Goal: Task Accomplishment & Management: Use online tool/utility

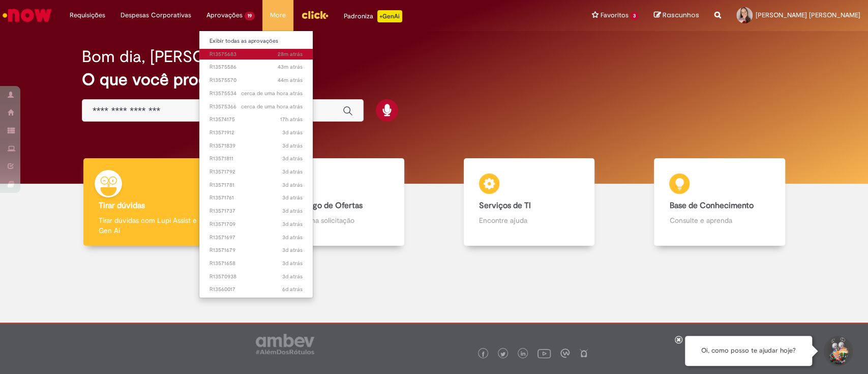
click at [233, 51] on span "28m atrás 28 minutos atrás R13575683" at bounding box center [255, 54] width 93 height 8
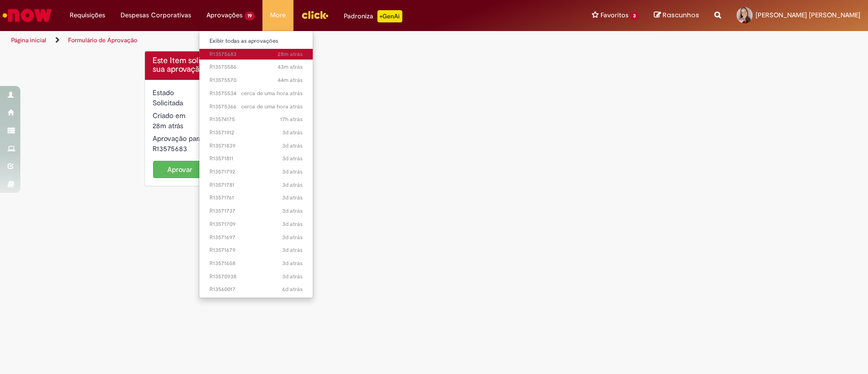
click at [219, 56] on span "28m atrás 28 minutos atrás R13575683" at bounding box center [255, 54] width 93 height 8
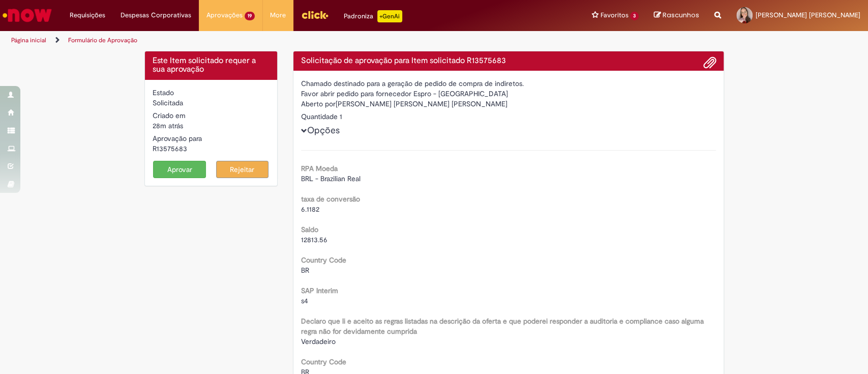
click at [175, 166] on button "Aprovar" at bounding box center [179, 169] width 53 height 17
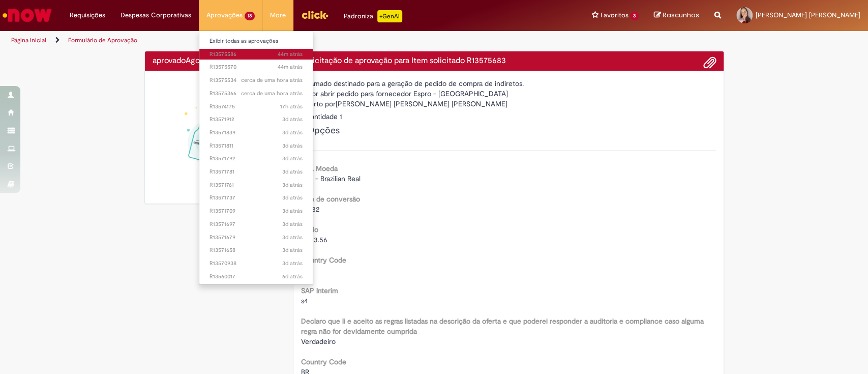
click at [224, 56] on span "44m atrás 44 minutos atrás R13575586" at bounding box center [255, 54] width 93 height 8
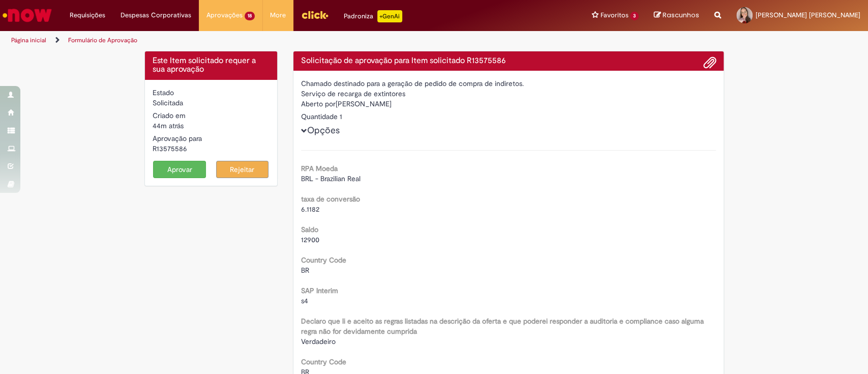
click at [160, 164] on button "Aprovar" at bounding box center [179, 169] width 53 height 17
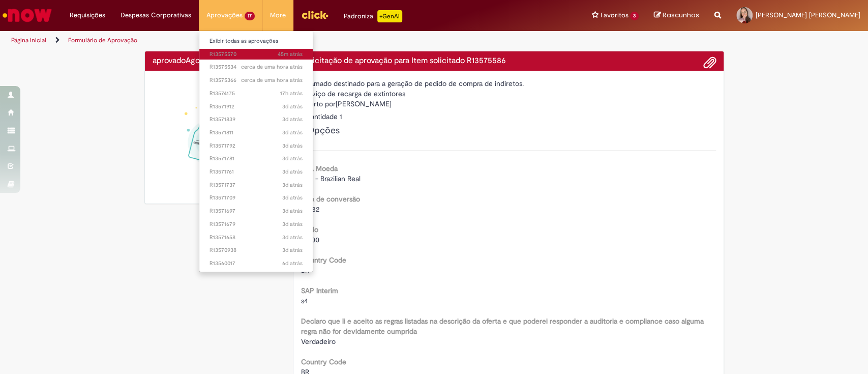
click at [225, 51] on span "45m atrás 45 minutos atrás R13575570" at bounding box center [255, 54] width 93 height 8
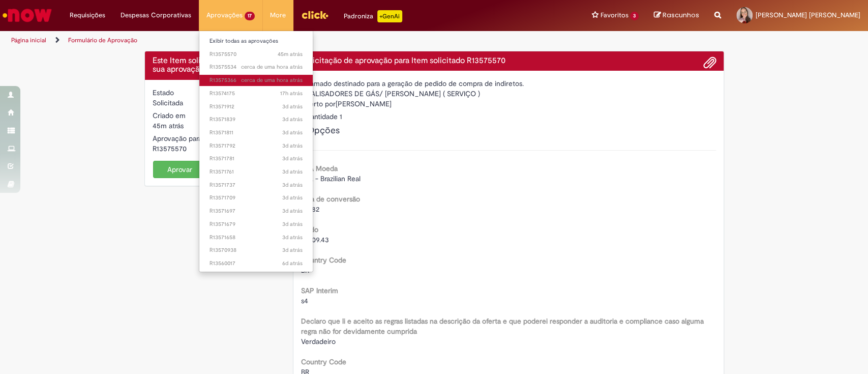
click at [230, 76] on span "cerca de [PERSON_NAME] atrás cerca de [PERSON_NAME] atrás R13575366" at bounding box center [255, 80] width 93 height 8
click at [235, 70] on span "cerca de [PERSON_NAME] atrás cerca de [PERSON_NAME] atrás R13575534" at bounding box center [255, 67] width 93 height 8
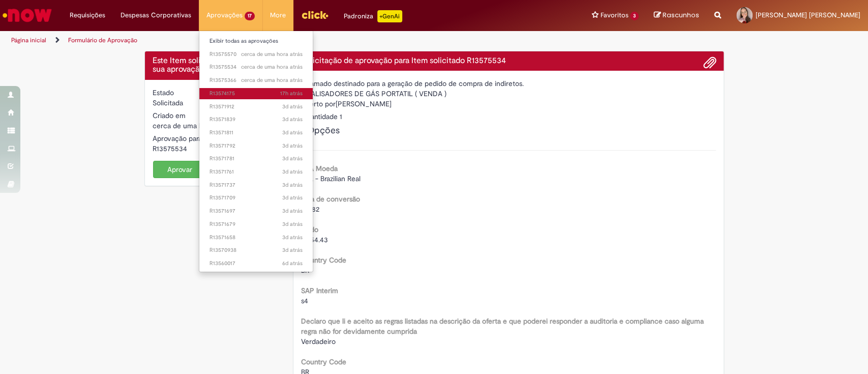
click at [247, 98] on link "17h atrás 17 horas atrás R13574175" at bounding box center [255, 93] width 113 height 11
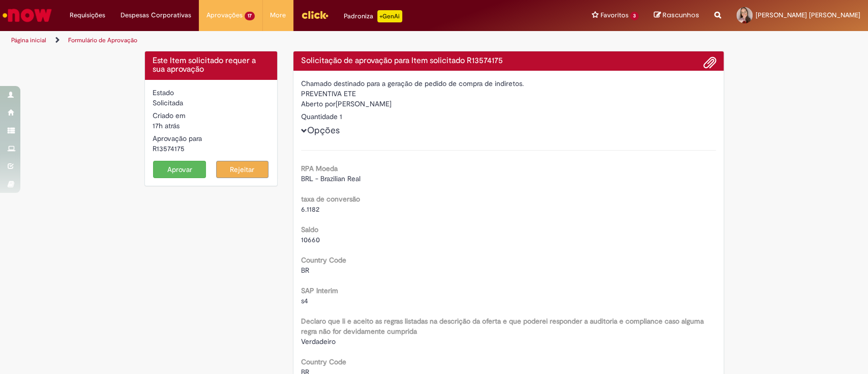
click at [166, 169] on button "Aprovar" at bounding box center [179, 169] width 53 height 17
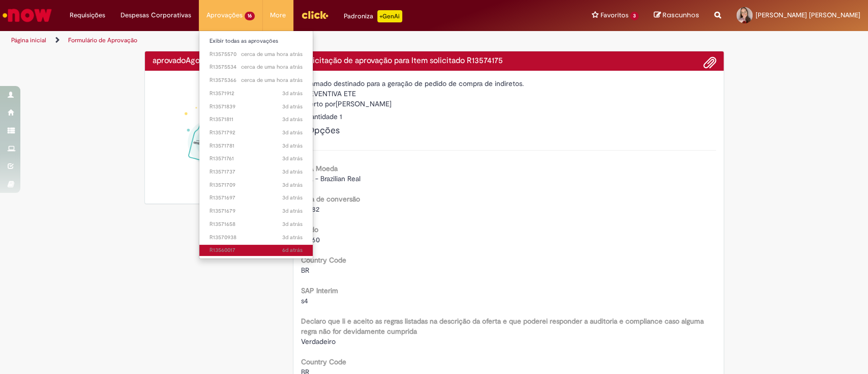
click at [226, 254] on span "6d atrás 6 [PERSON_NAME] atrás R13560017" at bounding box center [255, 250] width 93 height 8
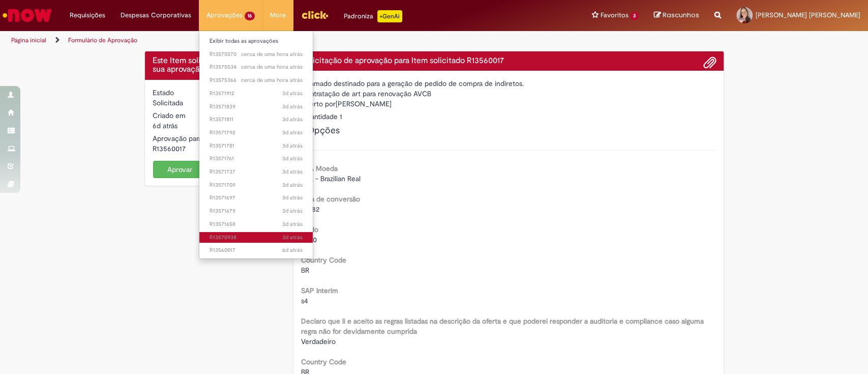
click at [235, 232] on link "3d atrás 3 [PERSON_NAME] atrás R13570938" at bounding box center [255, 237] width 113 height 11
click at [238, 226] on span "3d atrás 3 [PERSON_NAME] atrás R13571658" at bounding box center [255, 224] width 93 height 8
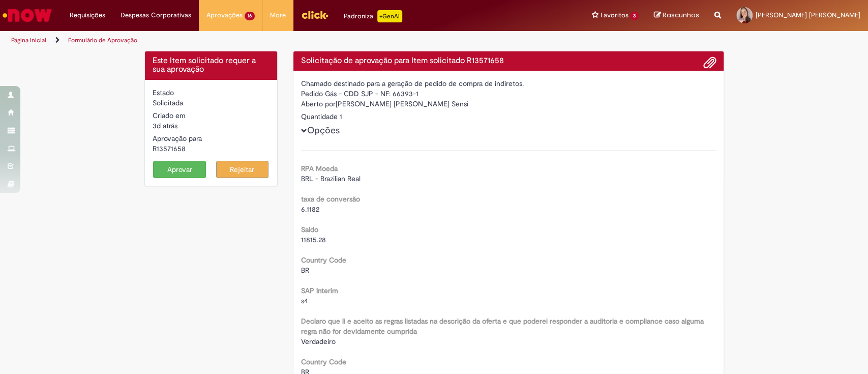
click at [186, 158] on form "Estado Solicitada [PERSON_NAME] 3d atrás 3 [PERSON_NAME] atrás Aprovação para R…" at bounding box center [210, 132] width 117 height 90
click at [187, 161] on button "Aprovar" at bounding box center [179, 169] width 53 height 17
